Goal: Task Accomplishment & Management: Manage account settings

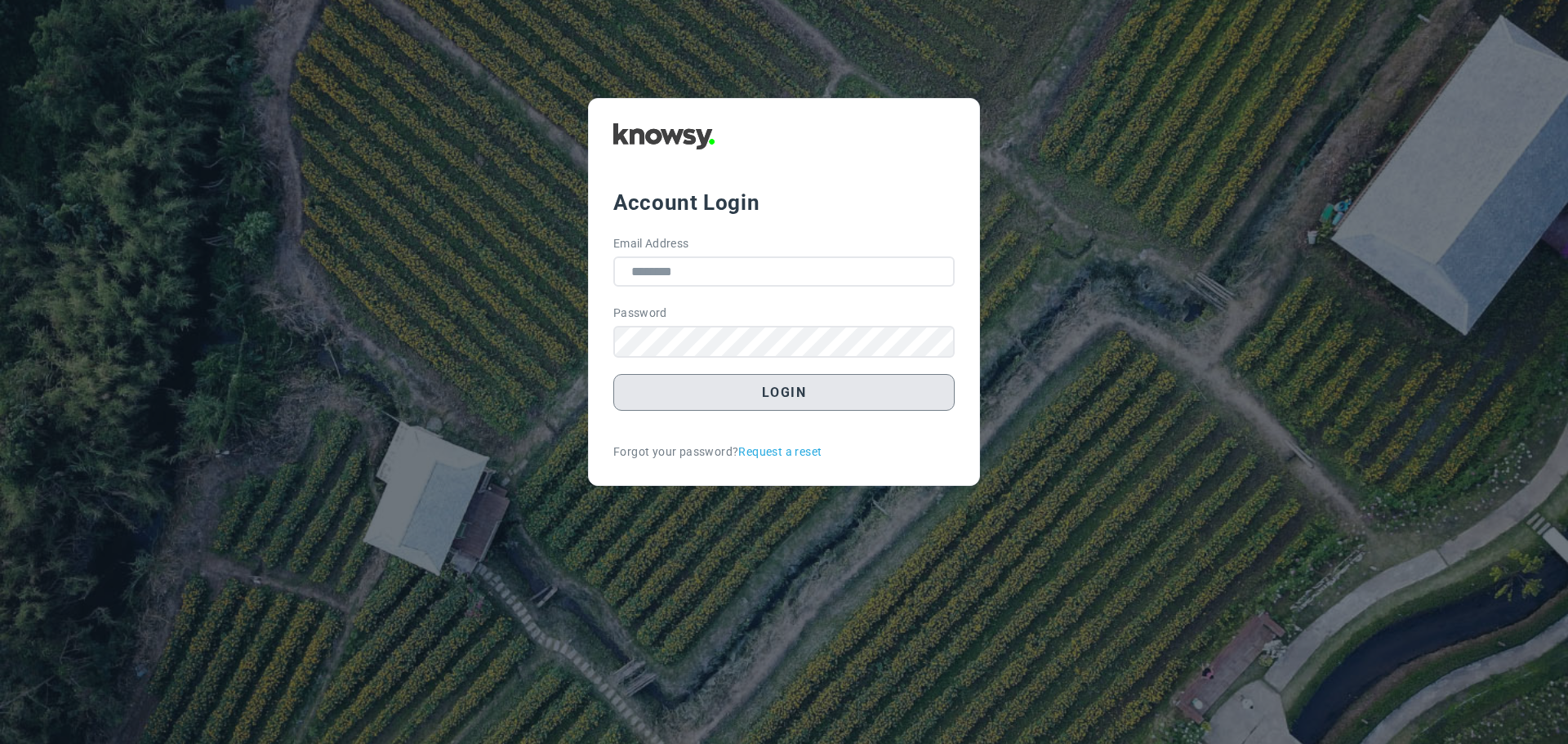
type input "**********"
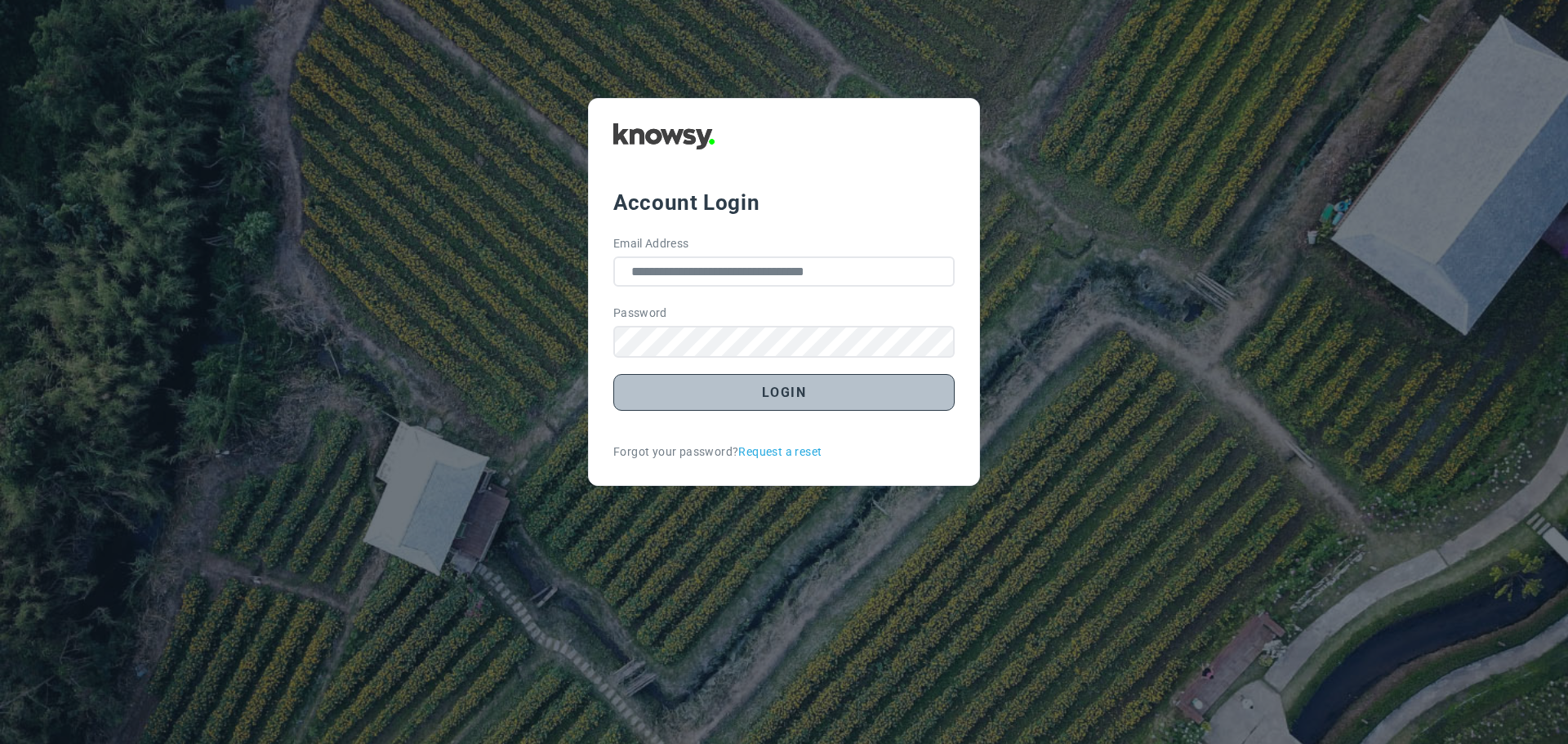
click at [793, 400] on button "Login" at bounding box center [784, 392] width 342 height 36
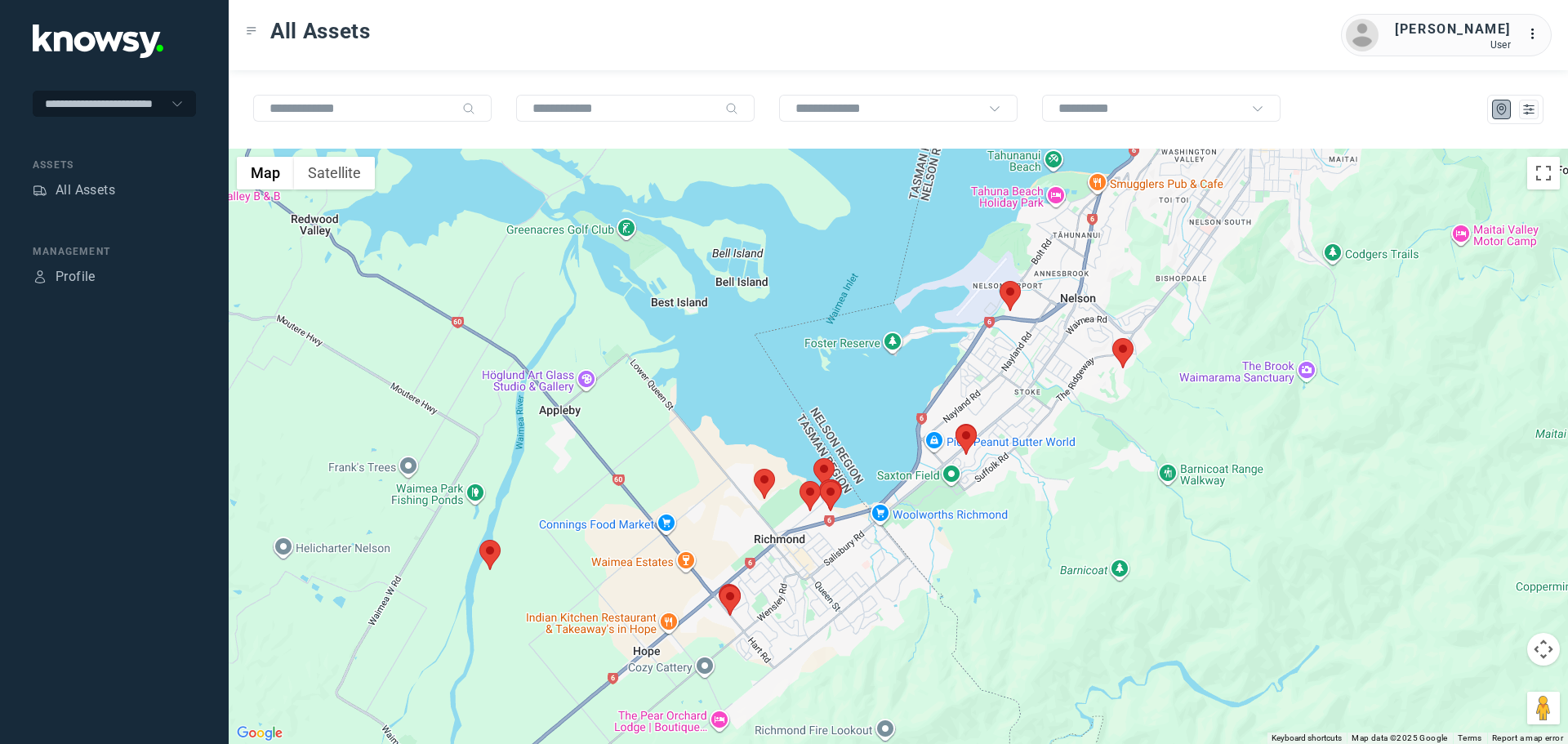
drag, startPoint x: 962, startPoint y: 431, endPoint x: 945, endPoint y: 348, distance: 84.7
click at [945, 348] on div at bounding box center [898, 446] width 1340 height 596
